Goal: Use online tool/utility: Use online tool/utility

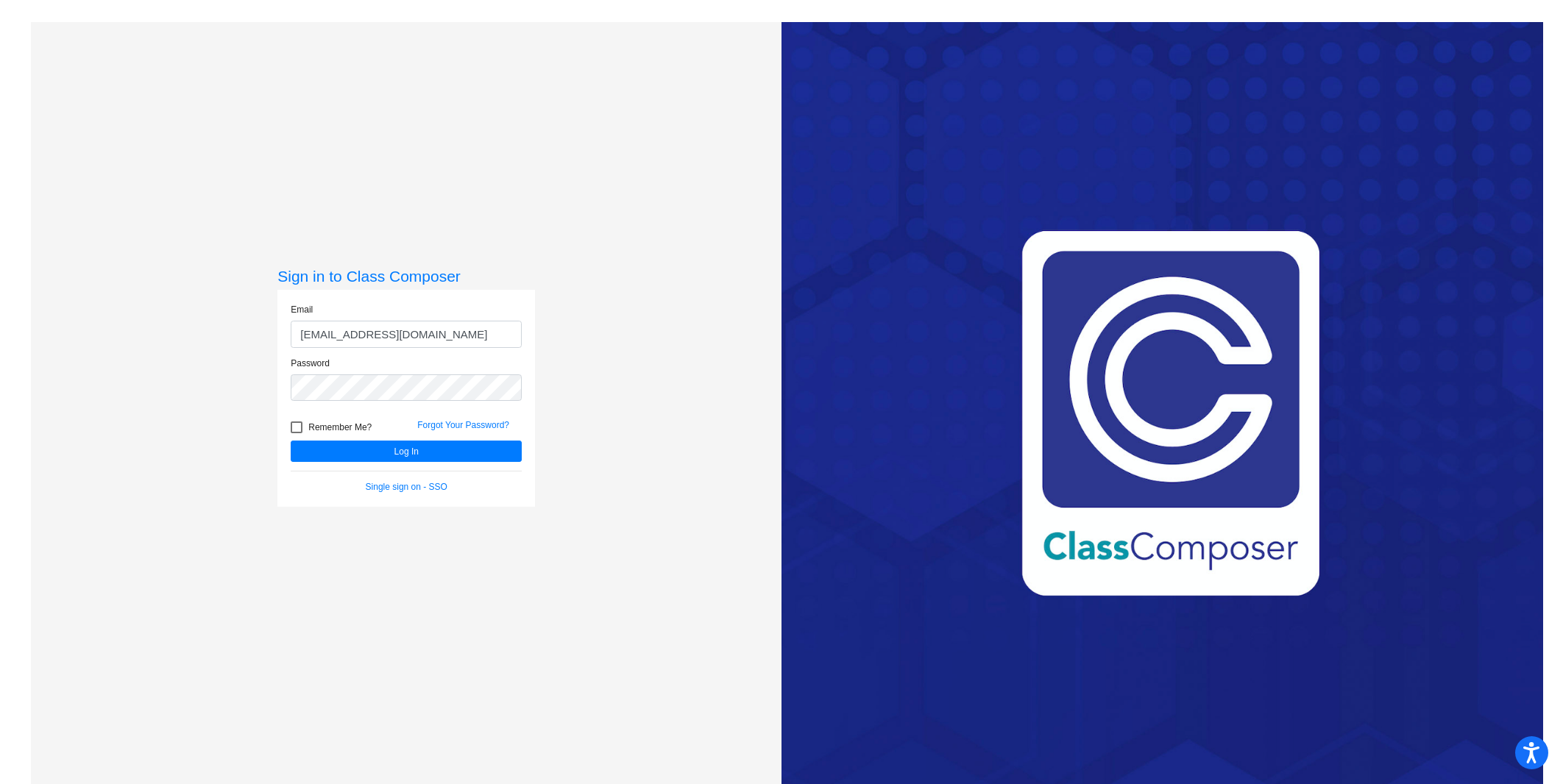
type input "[EMAIL_ADDRESS][DOMAIN_NAME]"
click at [291, 440] on button "Log In" at bounding box center [406, 451] width 231 height 21
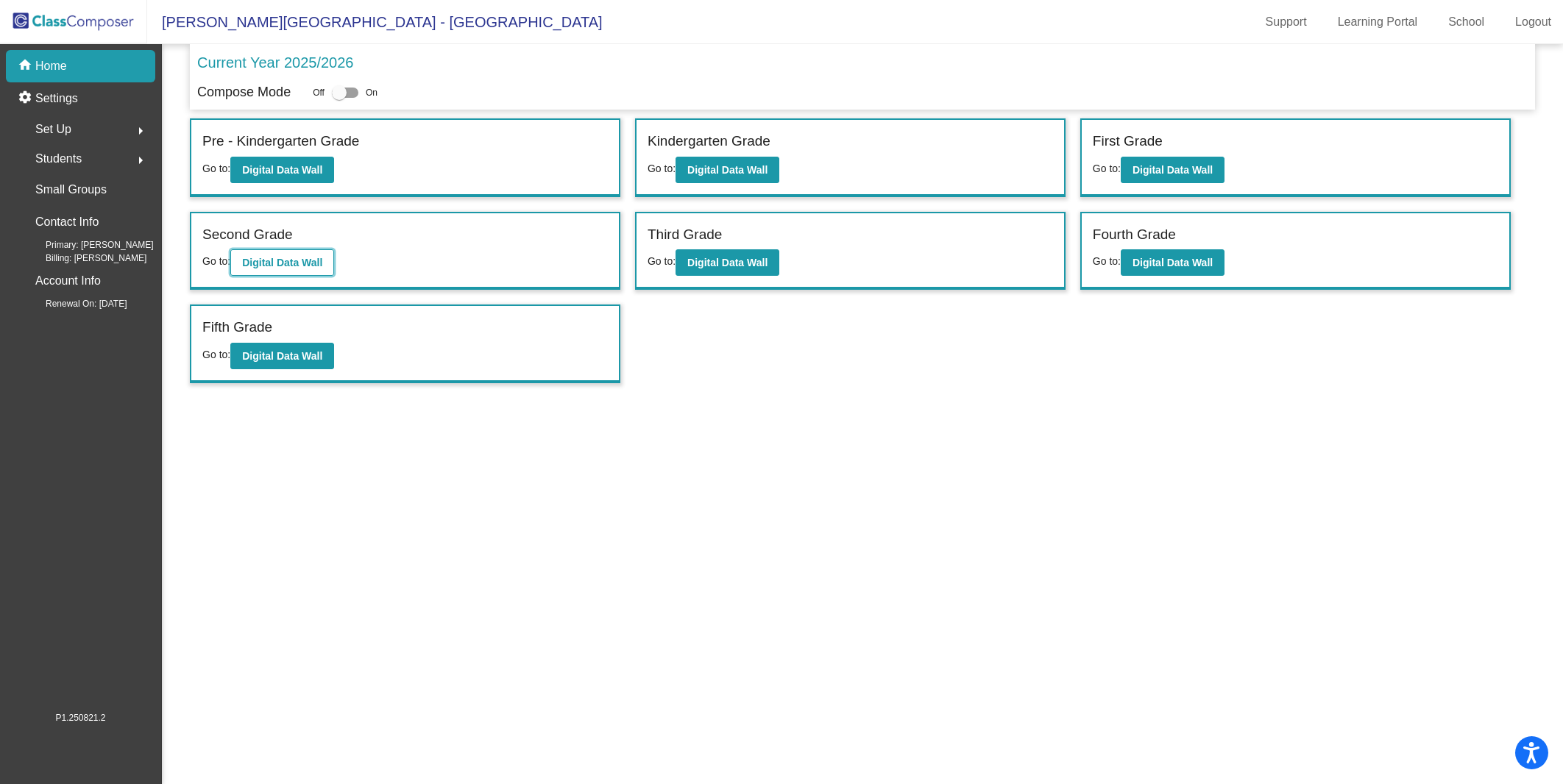
click at [306, 249] on button "Digital Data Wall" at bounding box center [282, 262] width 103 height 27
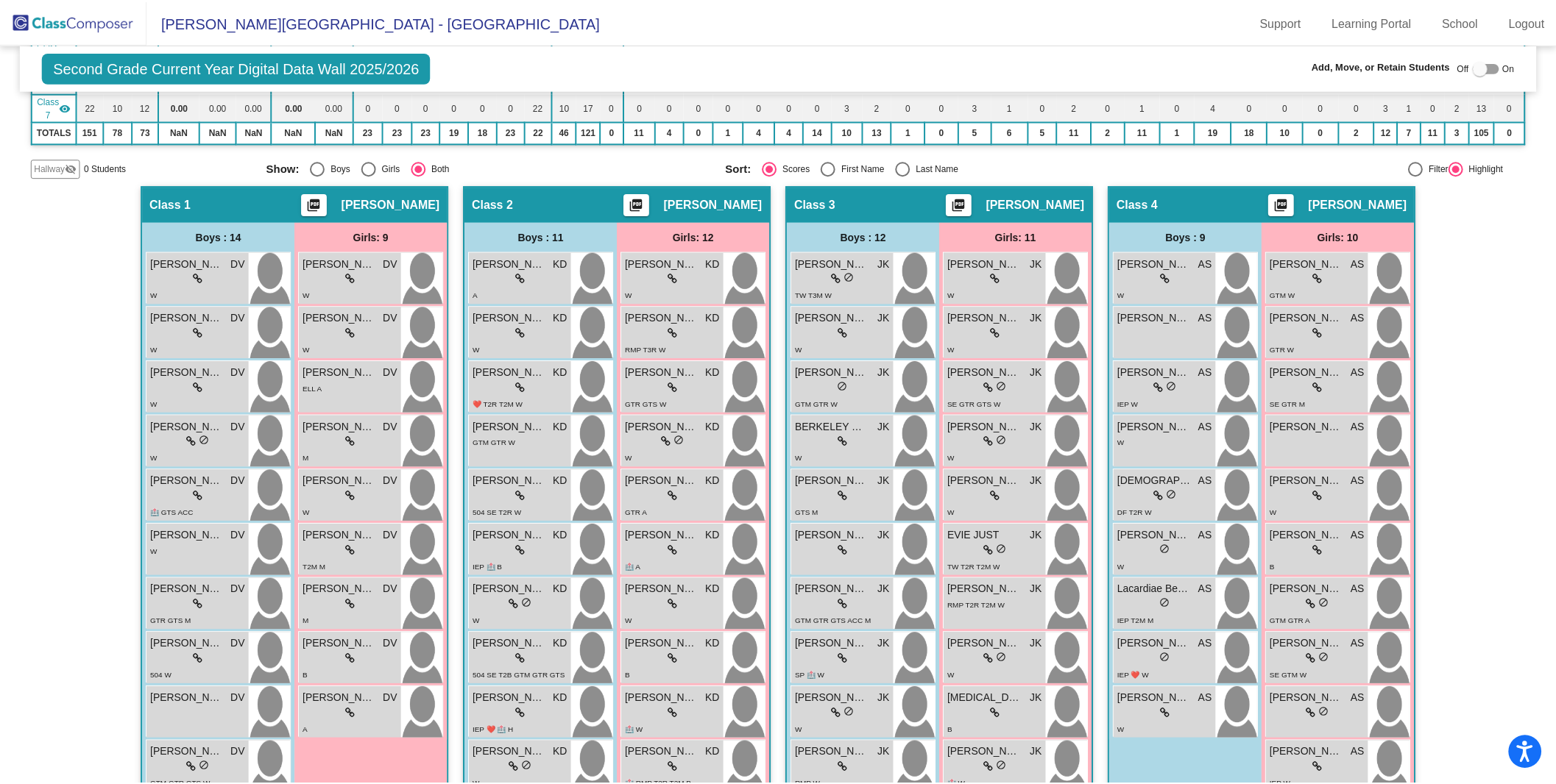
scroll to position [314, 0]
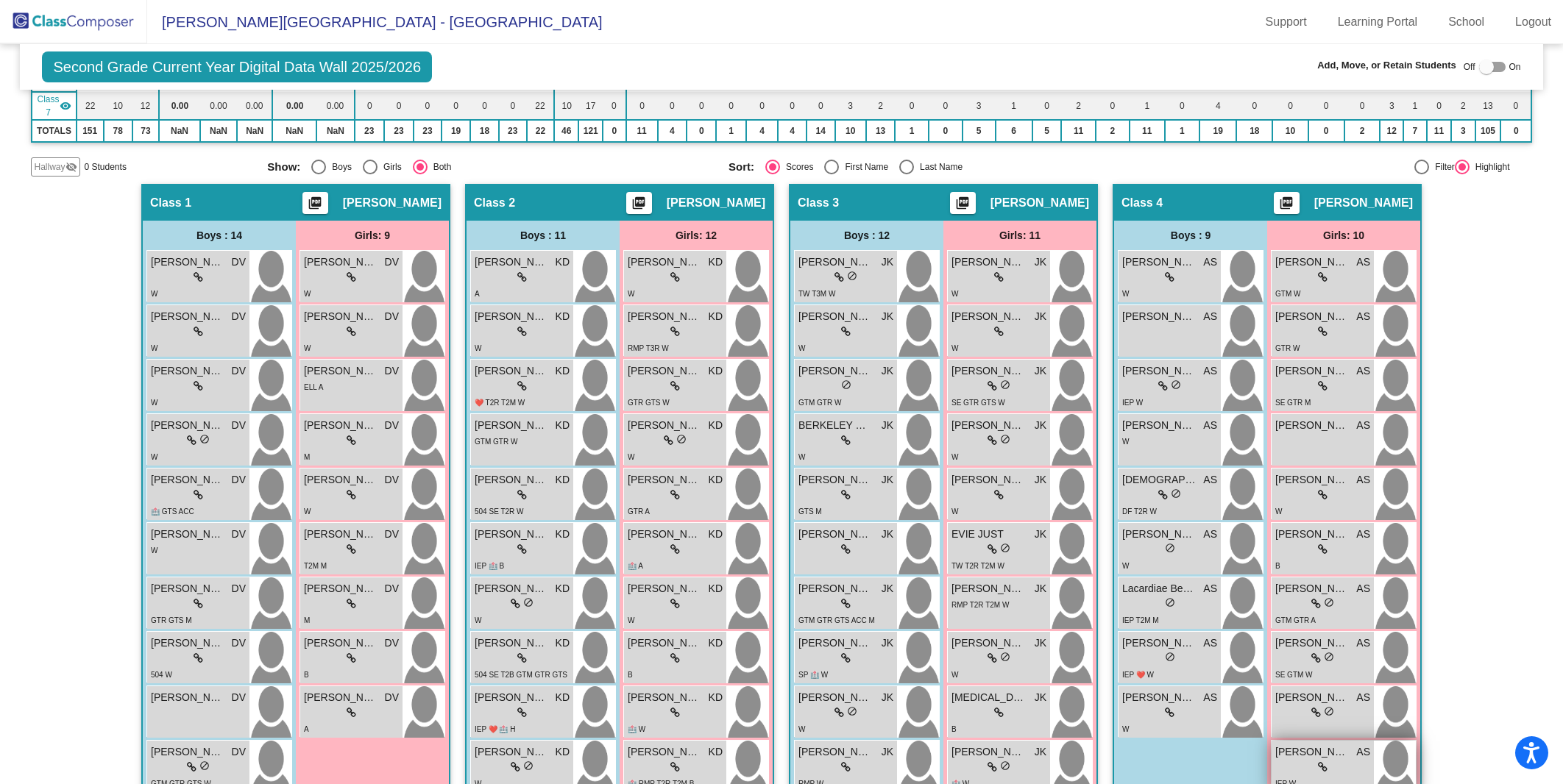
click at [1312, 760] on div "lock do_not_disturb_alt" at bounding box center [1323, 767] width 95 height 16
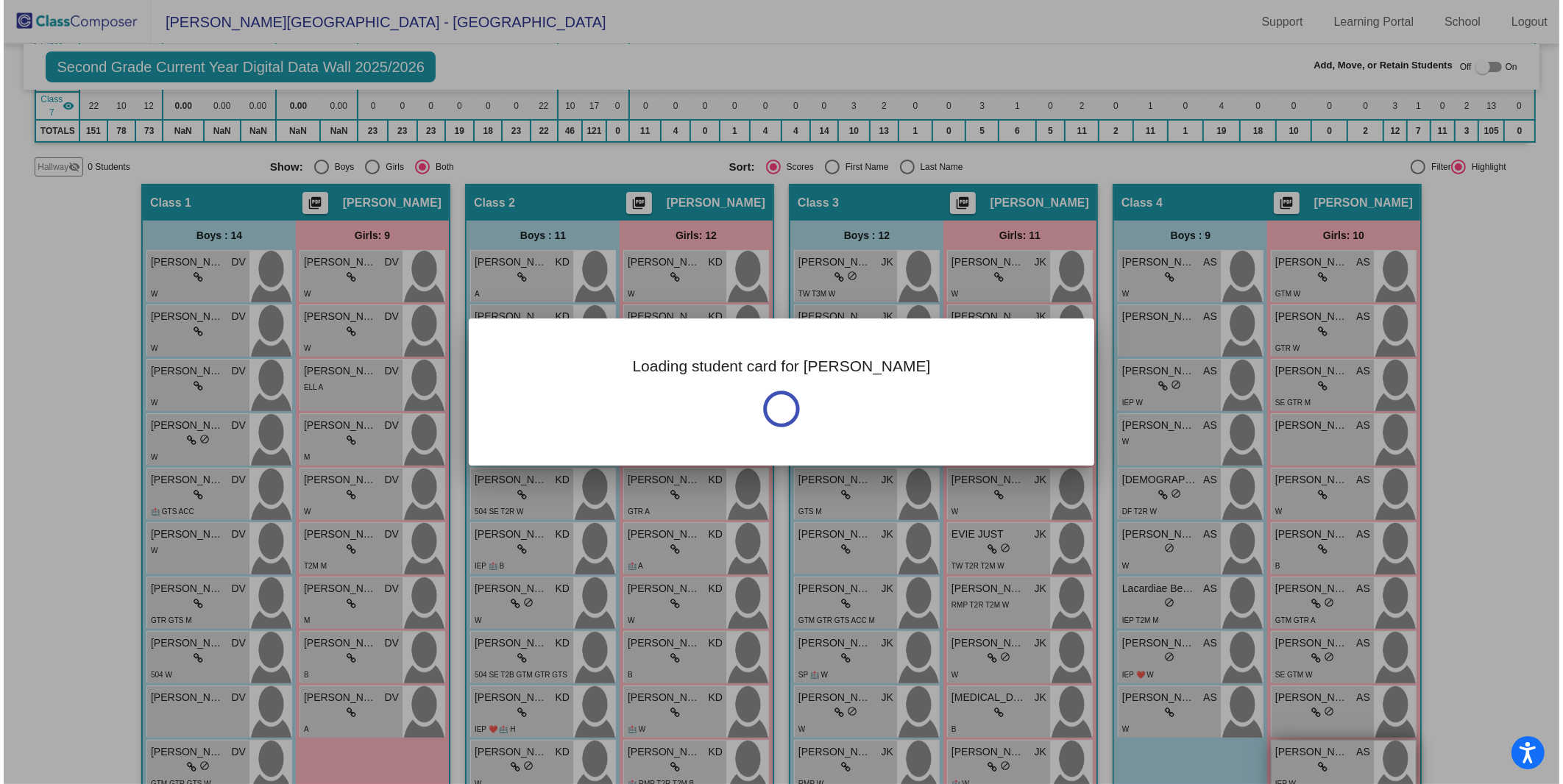
scroll to position [356, 0]
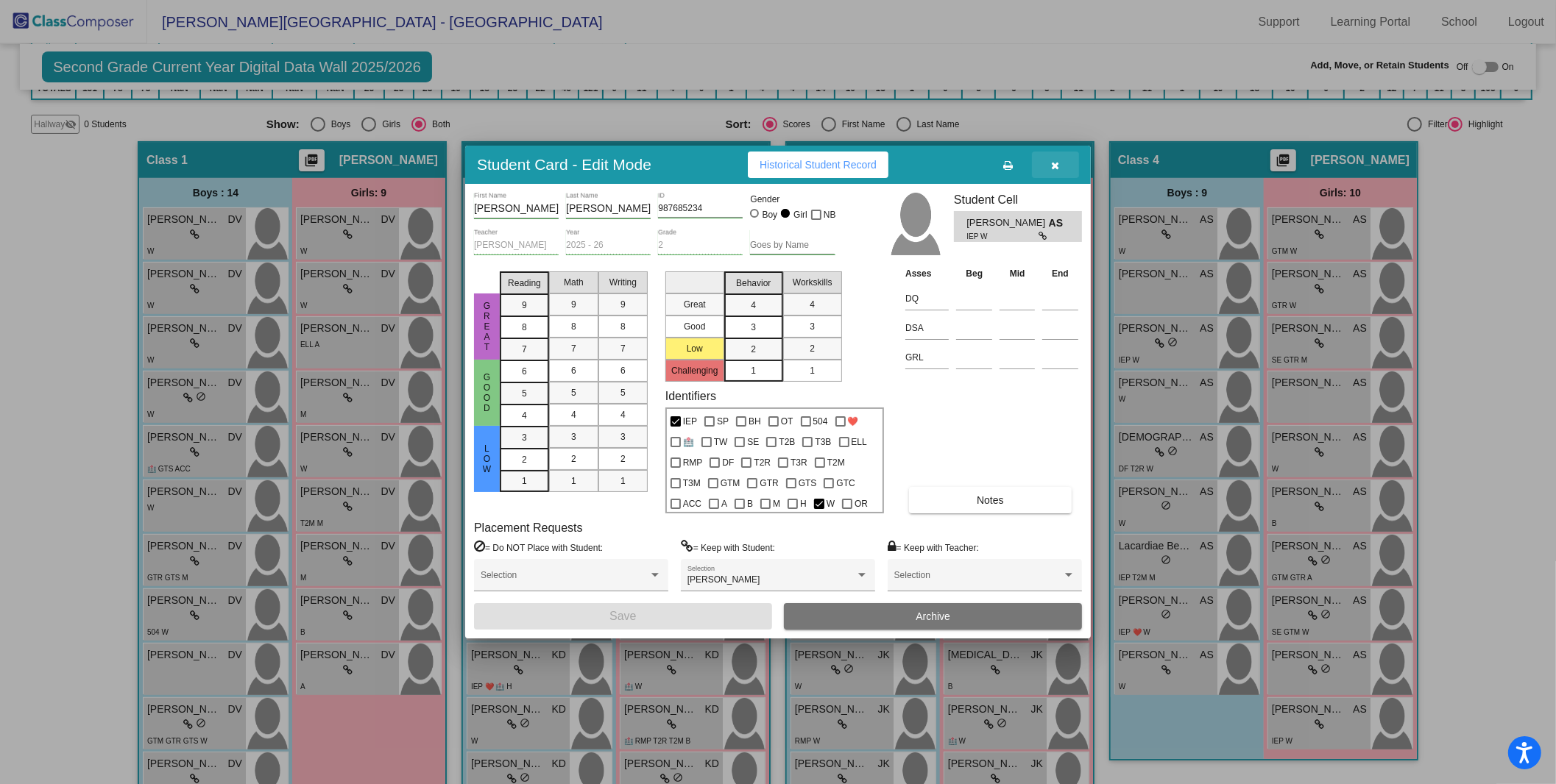
click at [1064, 164] on button "button" at bounding box center [1055, 164] width 47 height 27
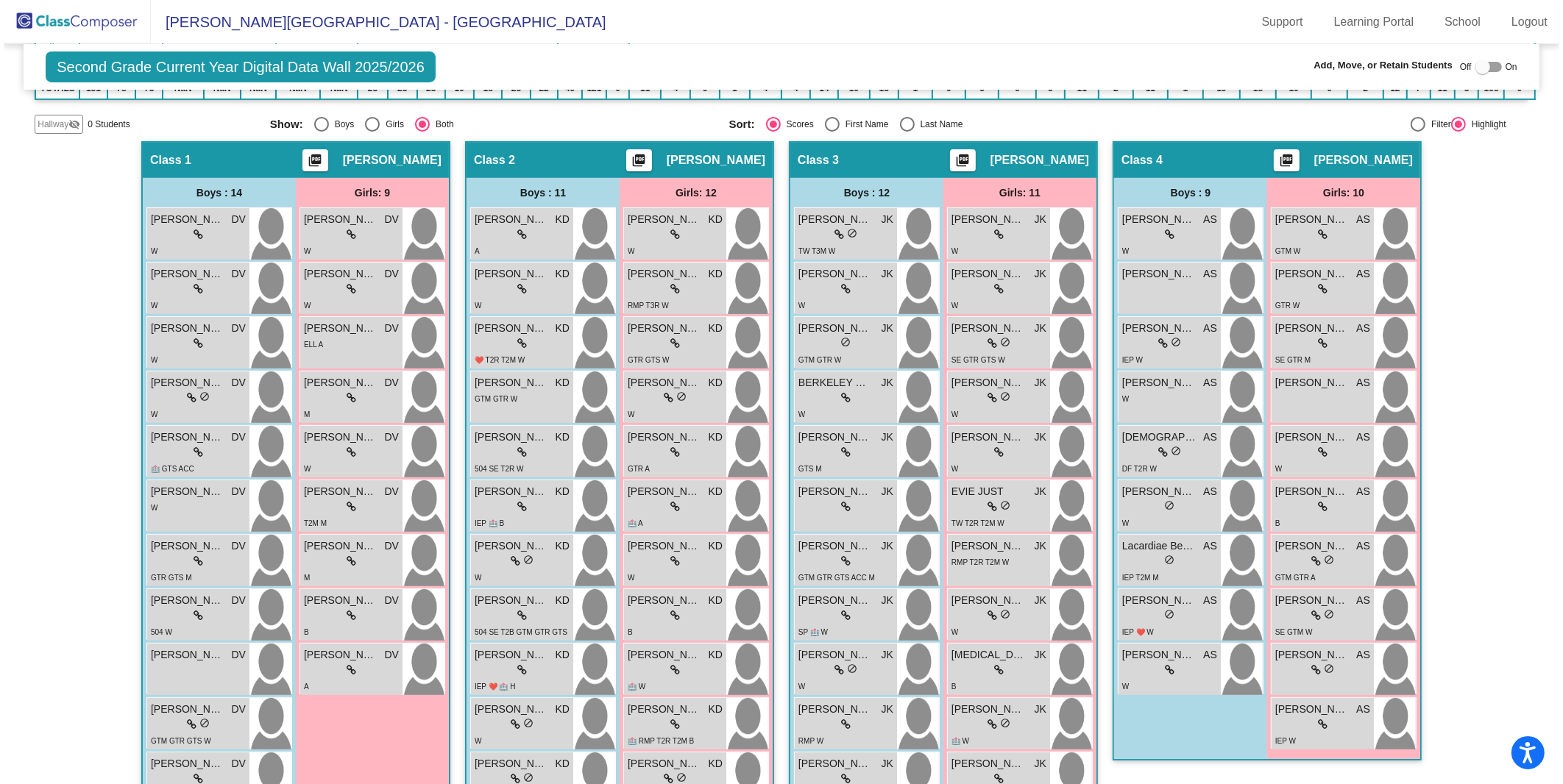
scroll to position [314, 0]
